Goal: Task Accomplishment & Management: Use online tool/utility

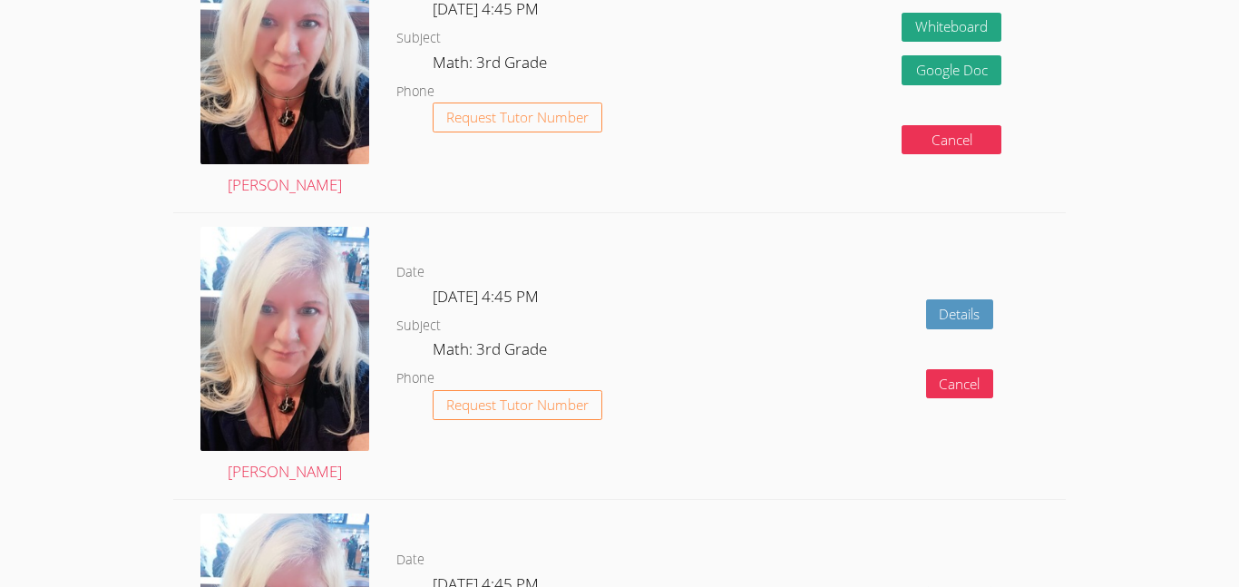
scroll to position [1342, 0]
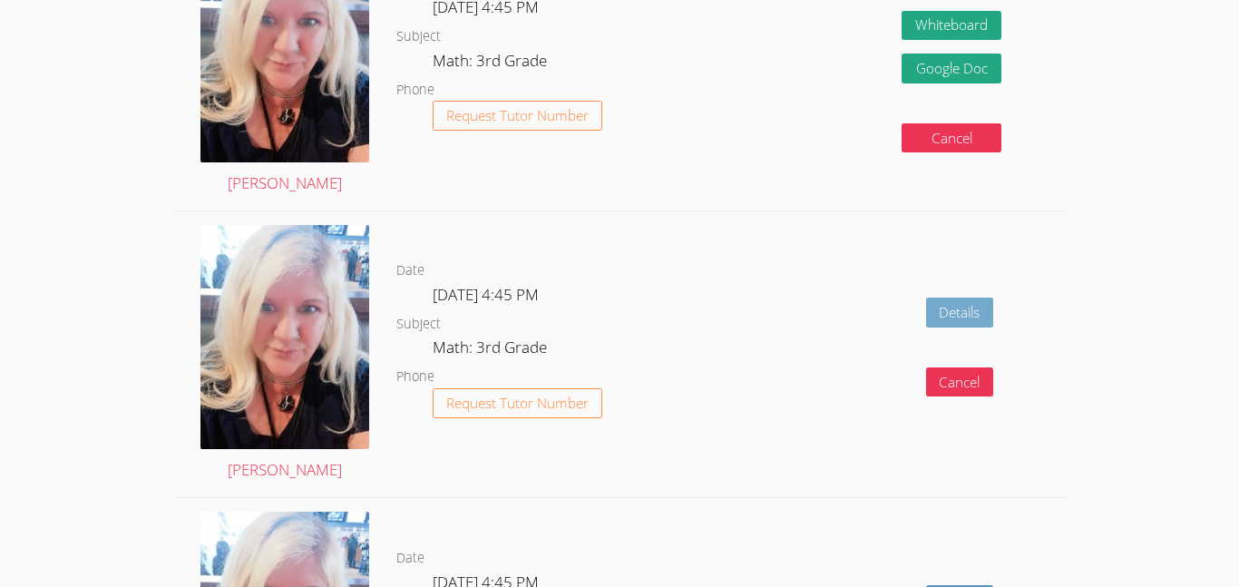
click at [946, 306] on link "Details" at bounding box center [960, 312] width 68 height 30
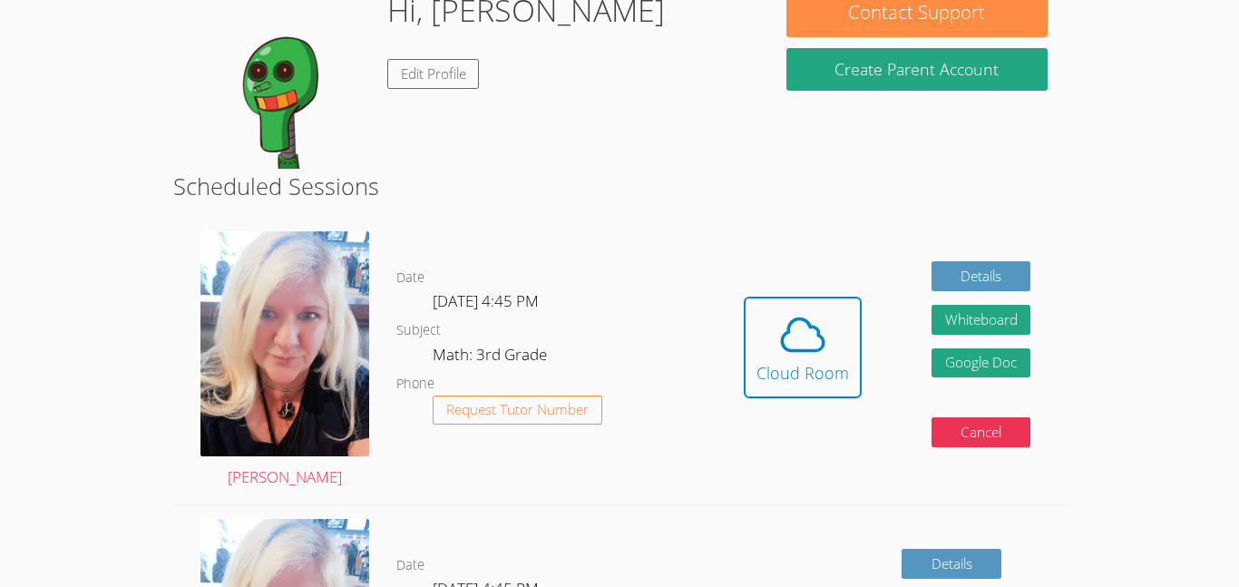
scroll to position [179, 0]
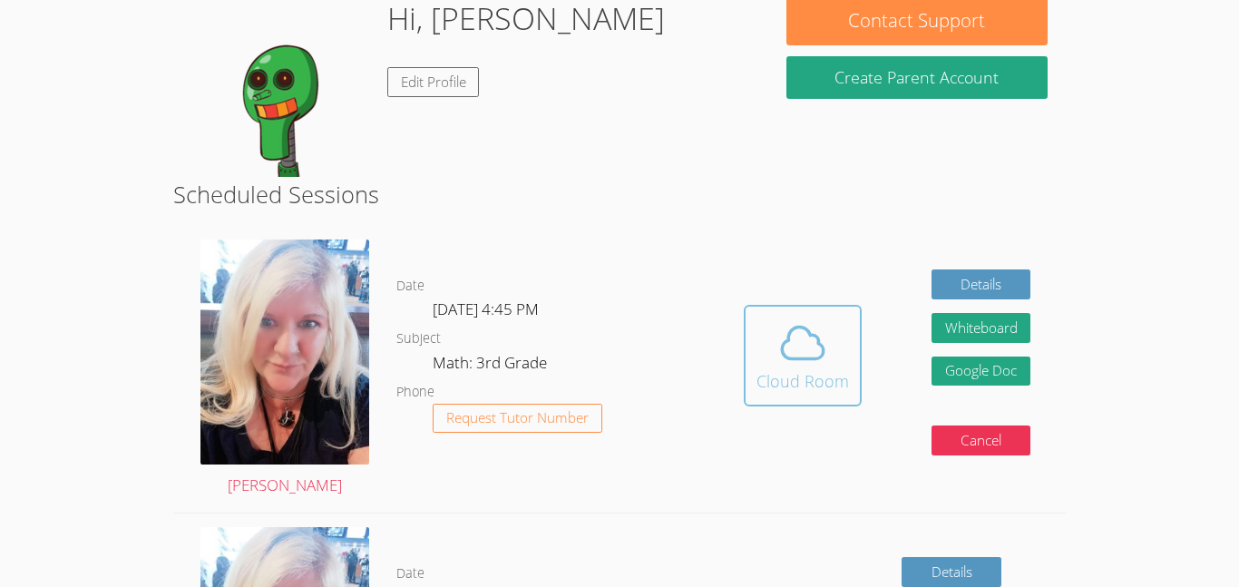
click at [822, 347] on icon at bounding box center [803, 343] width 42 height 32
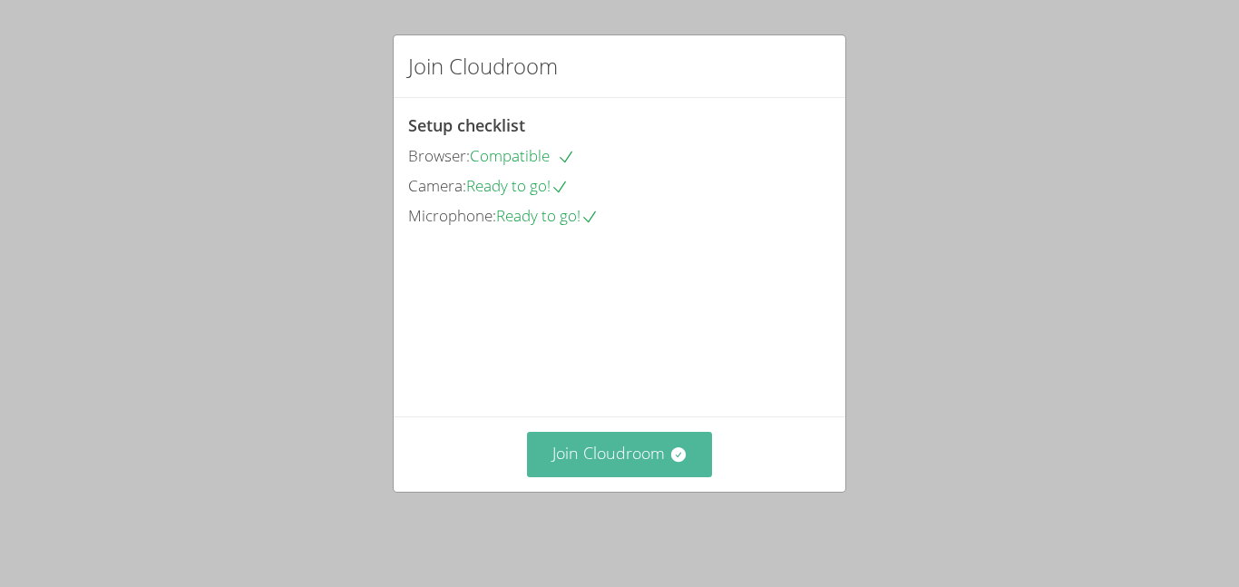
click at [677, 447] on button "Join Cloudroom" at bounding box center [620, 454] width 186 height 44
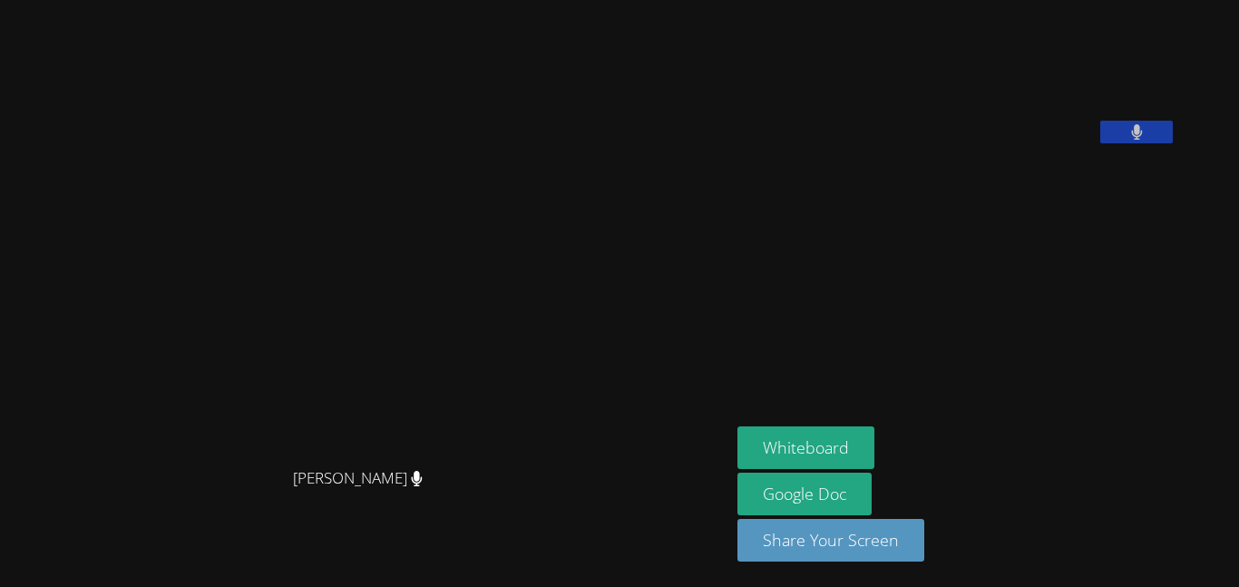
click at [1173, 143] on button at bounding box center [1136, 132] width 73 height 23
click at [1146, 140] on icon at bounding box center [1136, 131] width 19 height 15
click at [1168, 143] on button at bounding box center [1136, 132] width 73 height 23
click at [502, 348] on video at bounding box center [365, 257] width 272 height 403
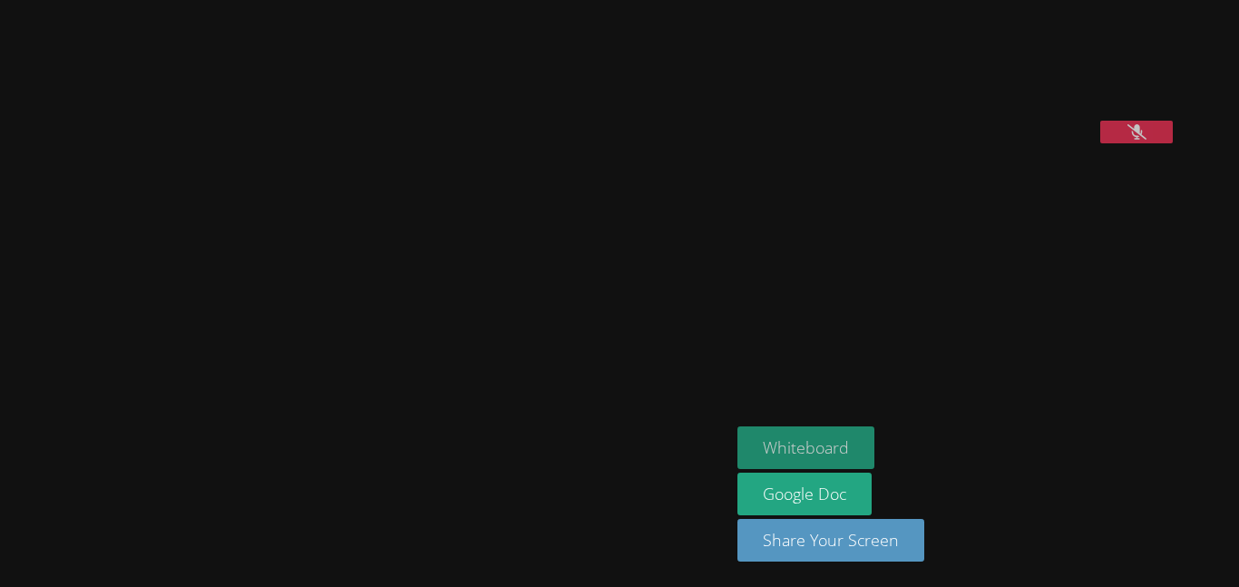
click at [864, 437] on button "Whiteboard" at bounding box center [805, 447] width 137 height 43
click at [1168, 143] on button at bounding box center [1136, 132] width 73 height 23
click at [421, 56] on video at bounding box center [365, 257] width 272 height 403
click at [1146, 140] on icon at bounding box center [1136, 131] width 19 height 15
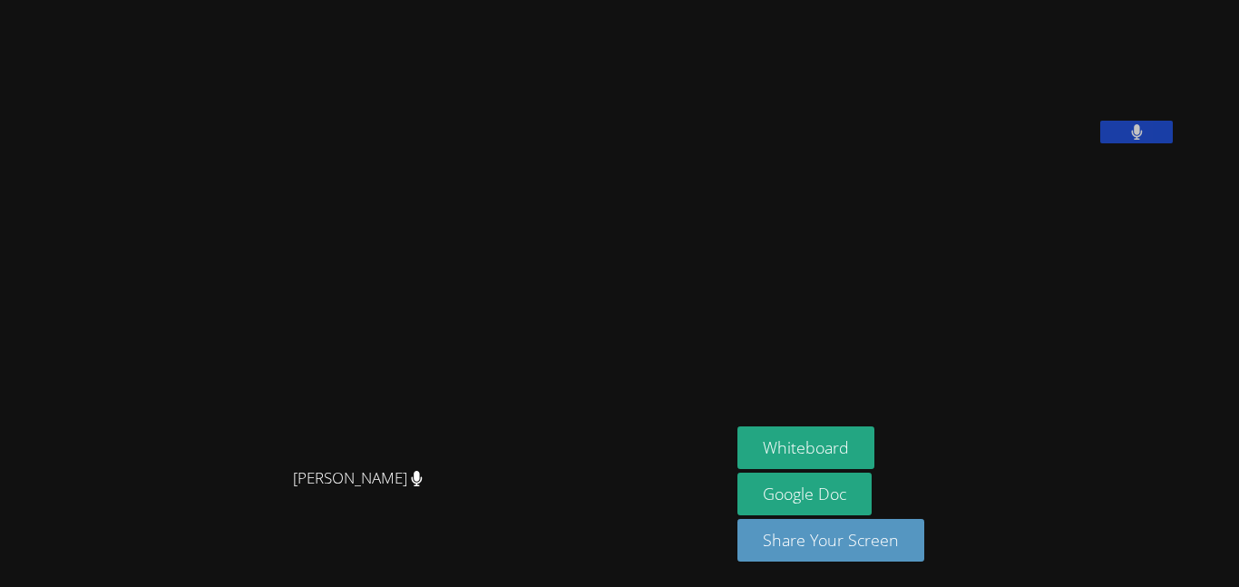
click at [1168, 143] on button at bounding box center [1136, 132] width 73 height 23
click at [1146, 140] on icon at bounding box center [1136, 131] width 19 height 15
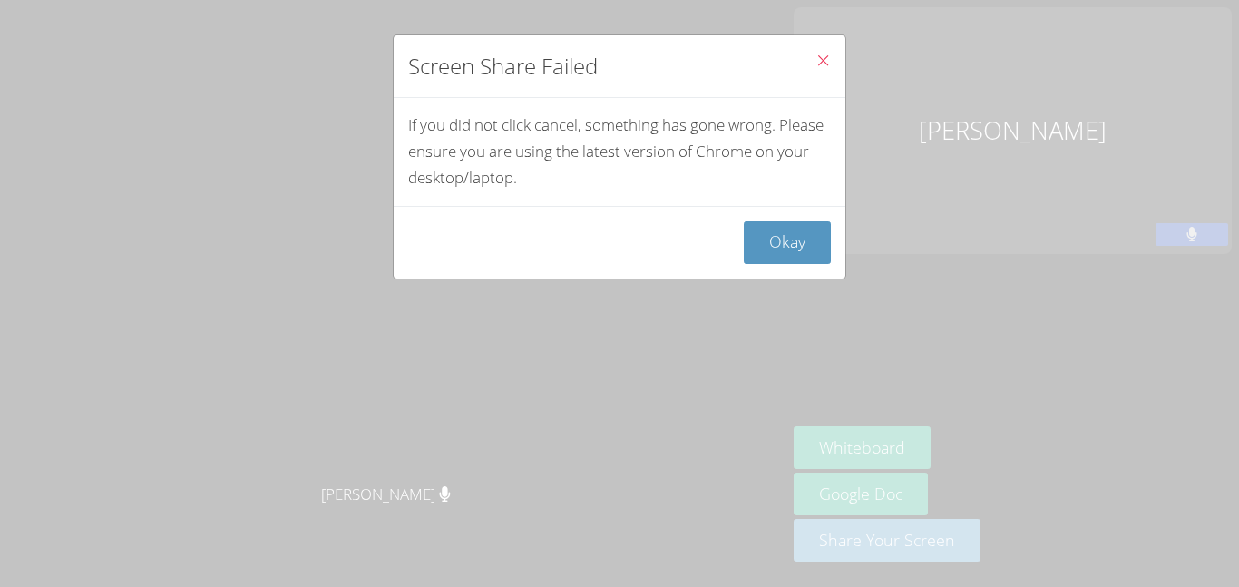
click at [825, 66] on icon "Close" at bounding box center [822, 60] width 15 height 15
click at [826, 64] on icon "Close" at bounding box center [822, 60] width 15 height 15
click at [775, 253] on button "Okay" at bounding box center [787, 242] width 87 height 43
click at [823, 53] on icon "Close" at bounding box center [822, 60] width 15 height 15
click at [822, 58] on icon "Close" at bounding box center [822, 60] width 15 height 15
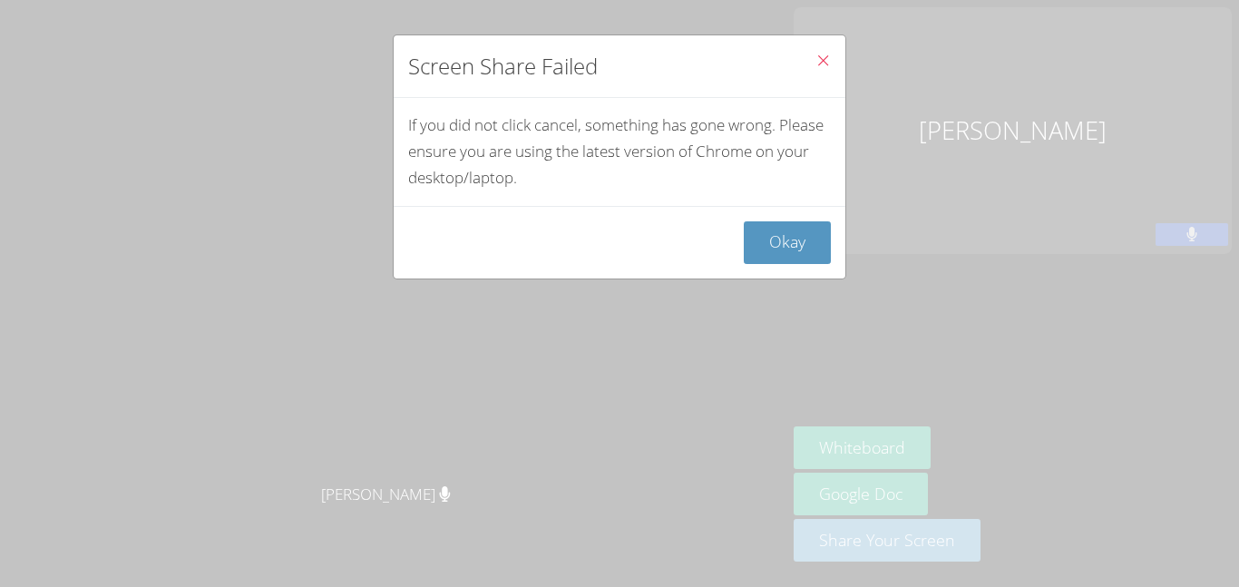
click at [822, 58] on icon "Close" at bounding box center [822, 60] width 15 height 15
click at [804, 239] on button "Okay" at bounding box center [787, 242] width 87 height 43
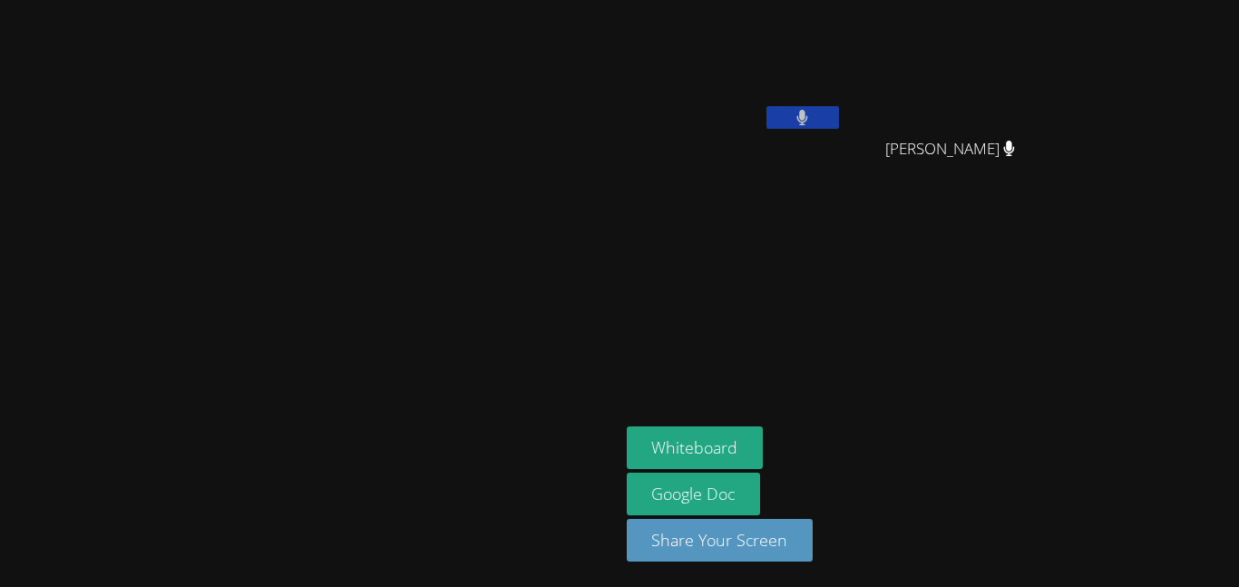
click at [808, 111] on icon at bounding box center [802, 117] width 11 height 15
click at [839, 118] on button at bounding box center [802, 117] width 73 height 23
click at [808, 112] on icon at bounding box center [802, 117] width 12 height 15
click at [812, 123] on icon at bounding box center [802, 117] width 19 height 15
click at [839, 129] on div at bounding box center [802, 119] width 73 height 27
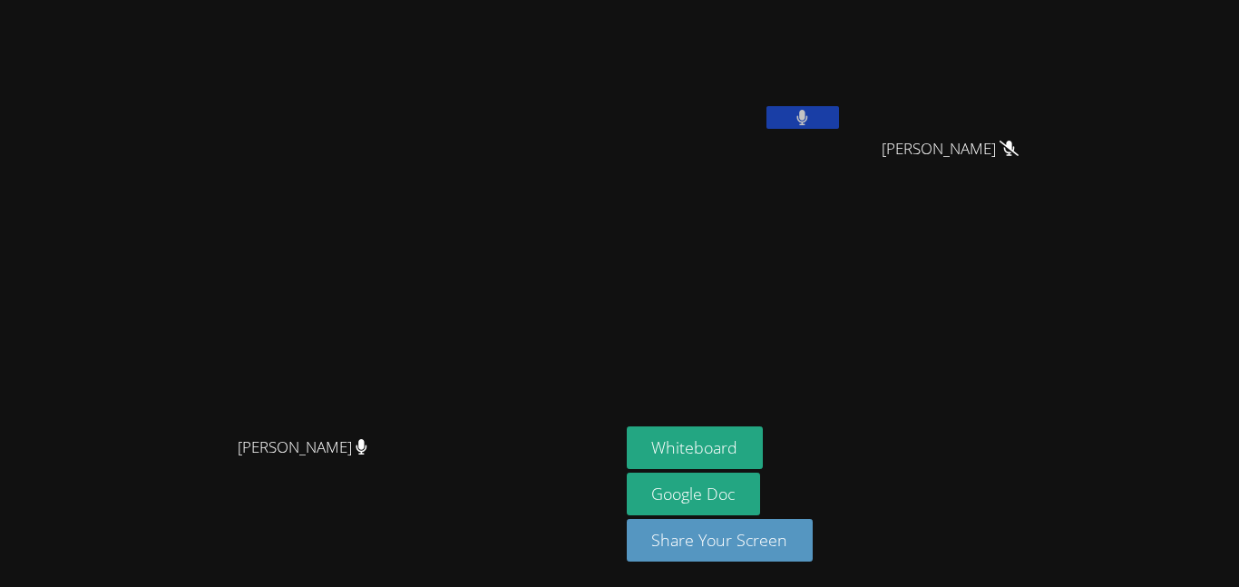
click at [839, 123] on button at bounding box center [802, 117] width 73 height 23
click at [812, 116] on icon at bounding box center [802, 117] width 19 height 15
click at [839, 120] on button at bounding box center [802, 117] width 73 height 23
click at [839, 114] on button at bounding box center [802, 117] width 73 height 23
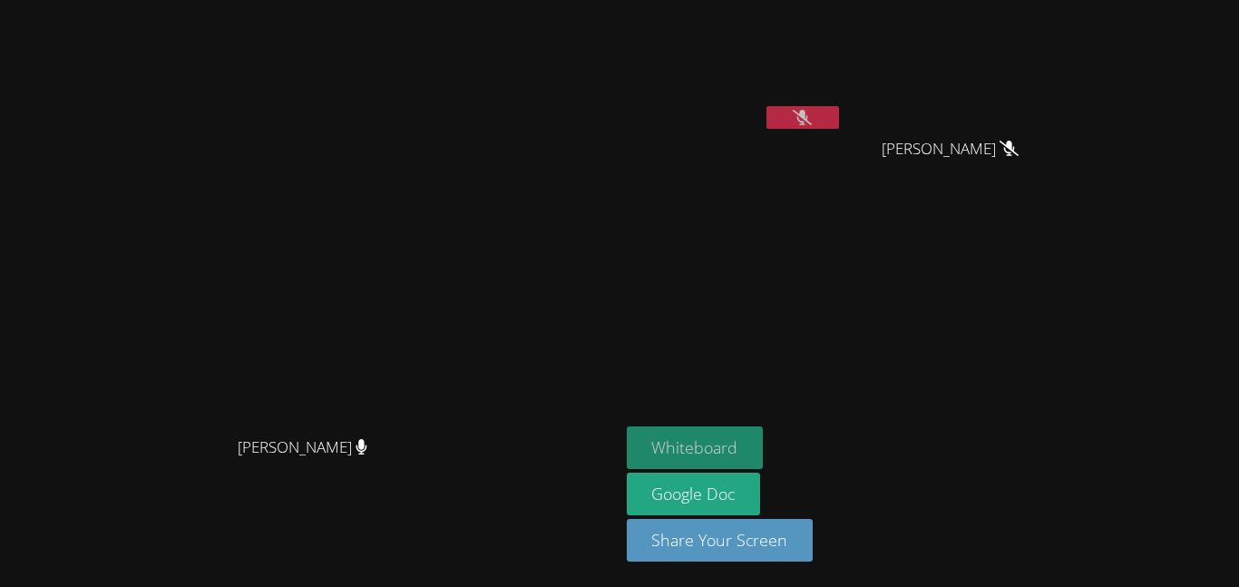
click at [764, 442] on button "Whiteboard" at bounding box center [695, 447] width 137 height 43
click at [812, 115] on icon at bounding box center [802, 117] width 19 height 15
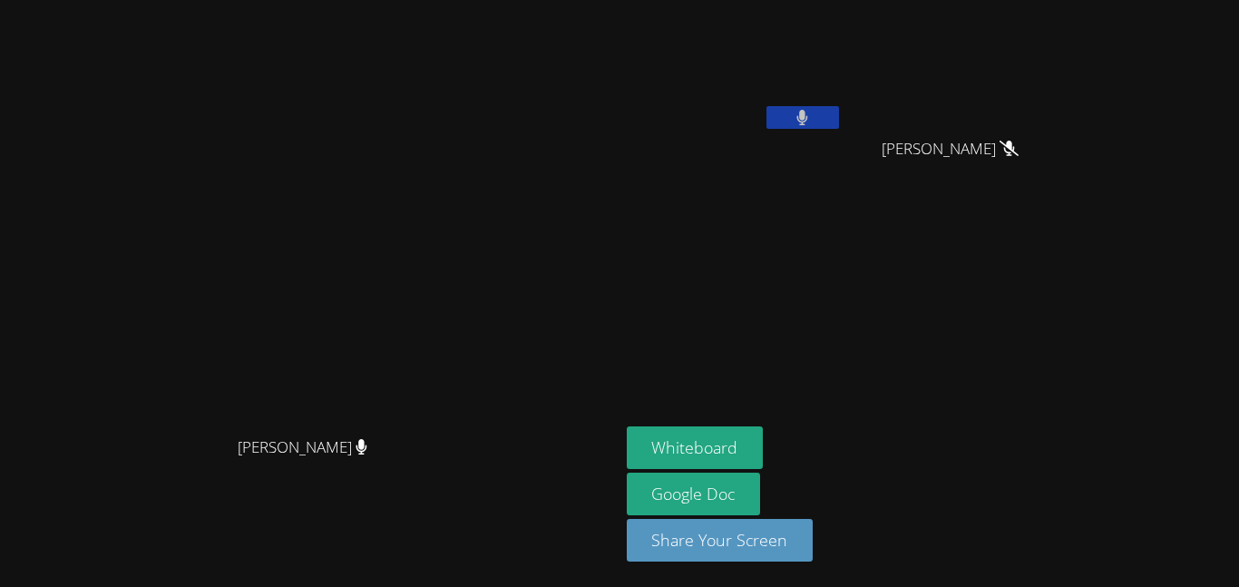
click at [808, 121] on icon at bounding box center [802, 117] width 12 height 15
click at [812, 117] on icon at bounding box center [802, 117] width 19 height 15
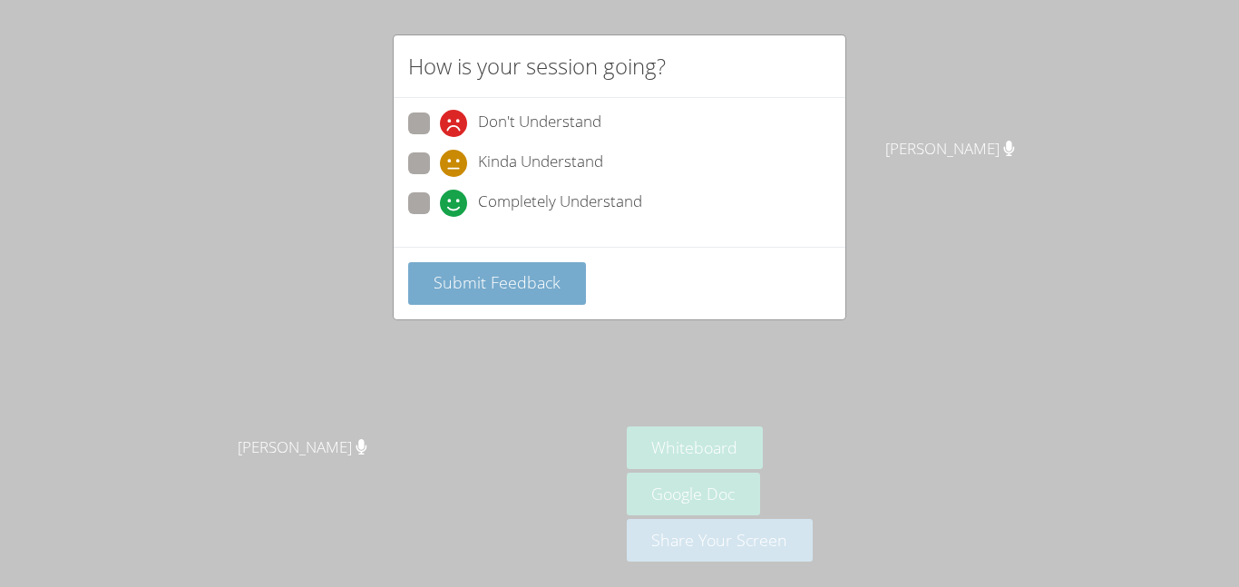
click at [551, 278] on span "Submit Feedback" at bounding box center [497, 282] width 127 height 22
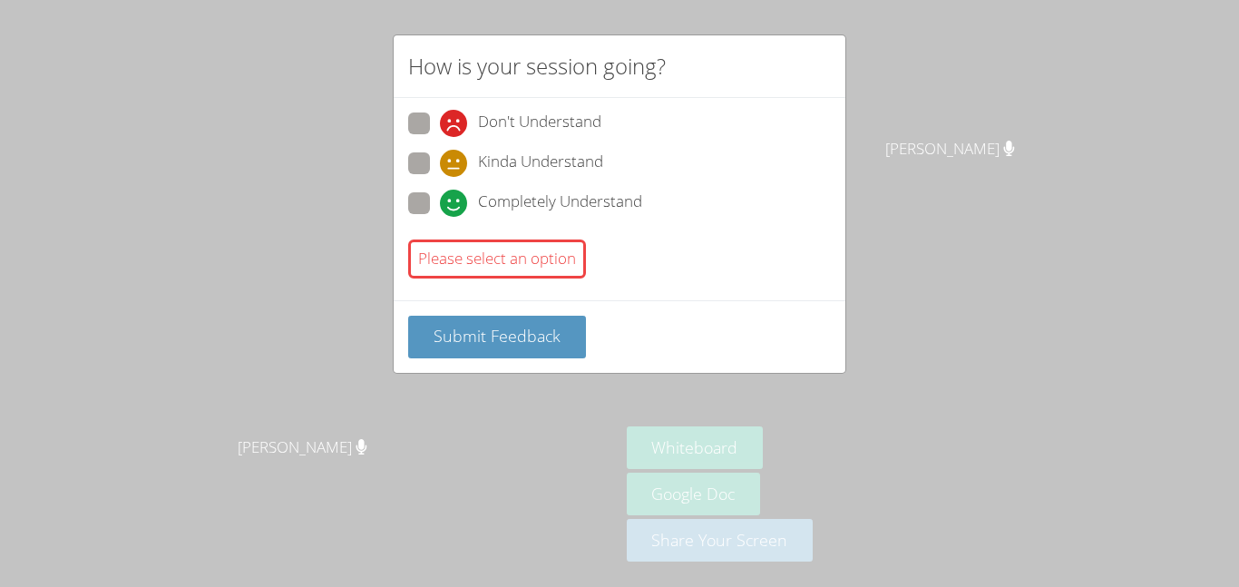
click at [440, 217] on span at bounding box center [440, 217] width 0 height 0
click at [440, 200] on input "Completely Understand" at bounding box center [447, 199] width 15 height 15
radio input "true"
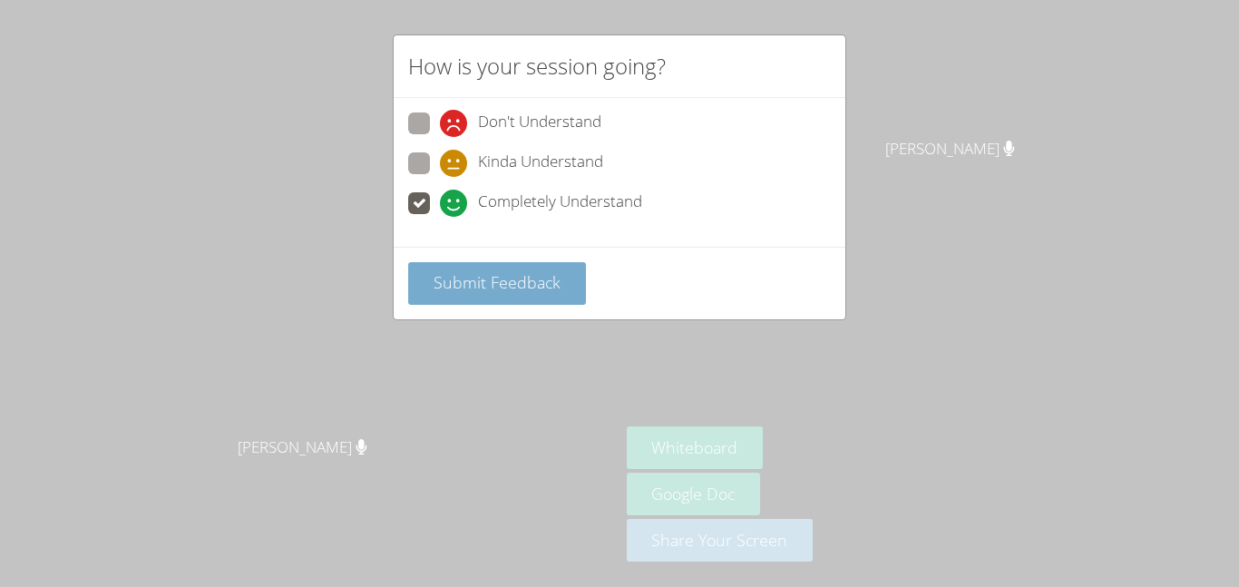
click at [473, 281] on span "Submit Feedback" at bounding box center [497, 282] width 127 height 22
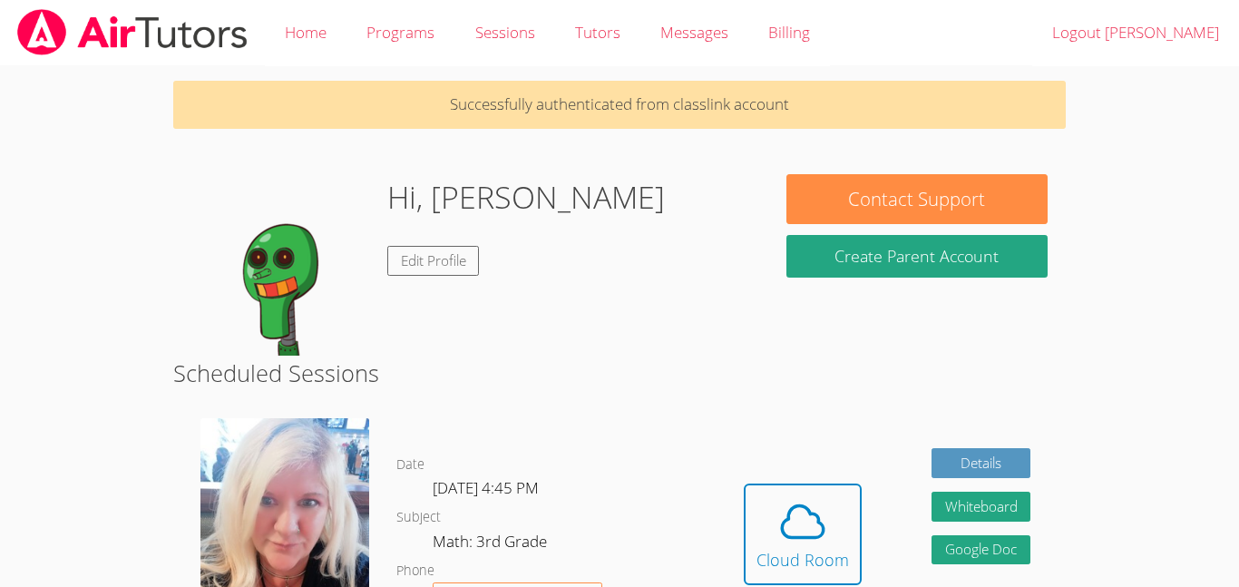
scroll to position [179, 0]
